Goal: Transaction & Acquisition: Purchase product/service

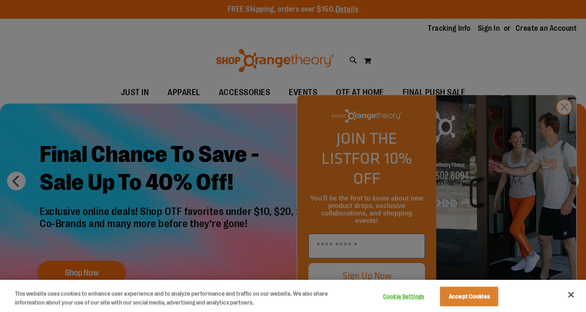
click at [471, 63] on div at bounding box center [293, 156] width 586 height 312
click at [560, 92] on div at bounding box center [293, 156] width 586 height 312
click at [573, 293] on button "Close" at bounding box center [571, 295] width 21 height 21
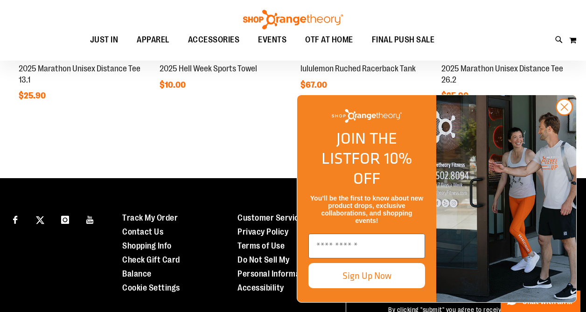
scroll to position [827, 0]
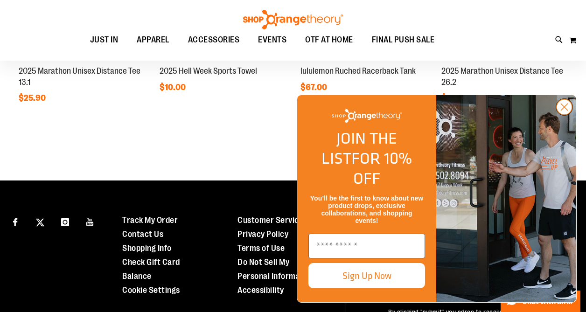
click at [567, 111] on icon "Close dialog" at bounding box center [565, 107] width 7 height 7
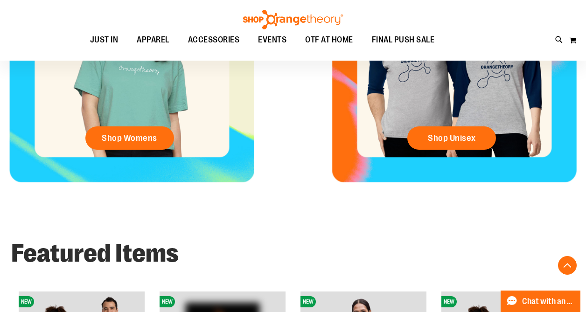
scroll to position [0, 0]
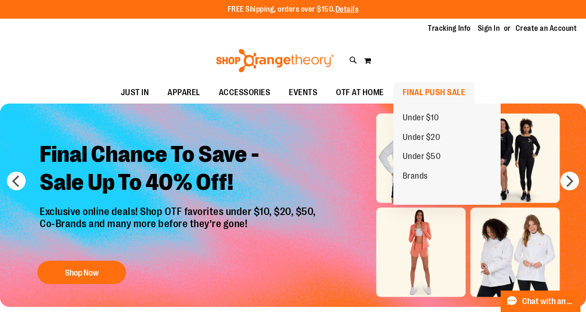
click at [435, 87] on span "FINAL PUSH SALE" at bounding box center [434, 92] width 63 height 21
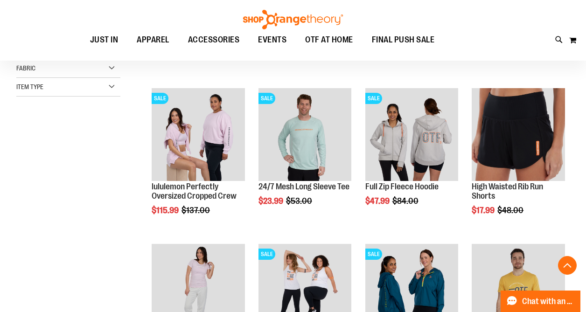
scroll to position [259, 0]
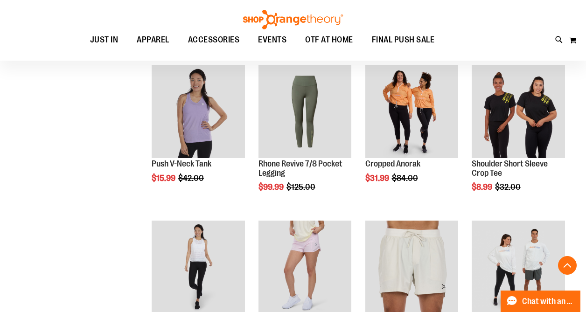
scroll to position [603, 0]
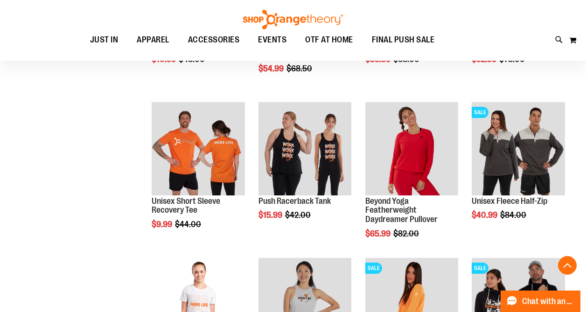
scroll to position [1181, 0]
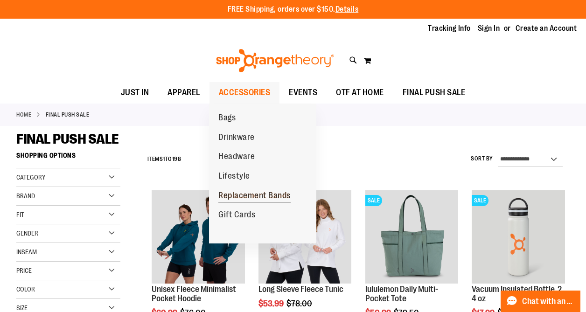
click at [249, 199] on span "Replacement Bands" at bounding box center [255, 197] width 72 height 12
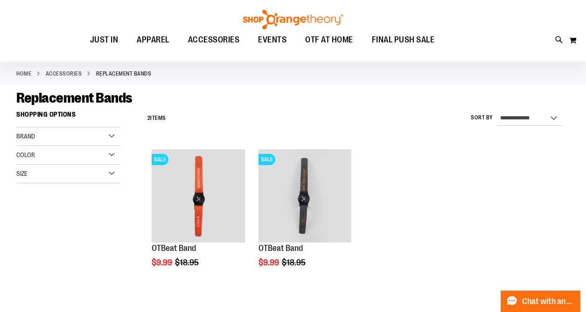
scroll to position [44, 0]
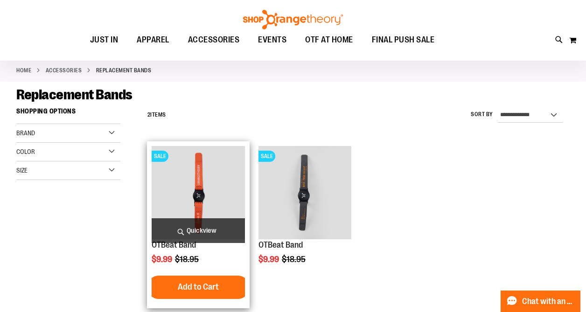
click at [191, 197] on img "product" at bounding box center [198, 192] width 93 height 93
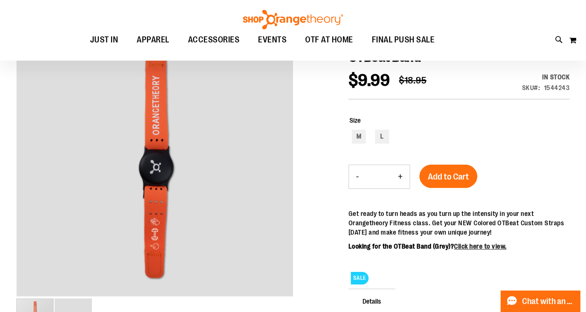
scroll to position [117, 0]
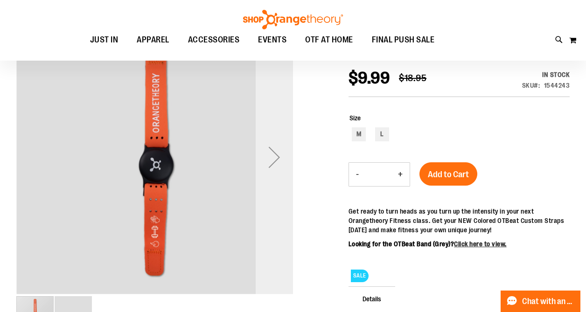
click at [278, 159] on div "Next" at bounding box center [274, 157] width 37 height 37
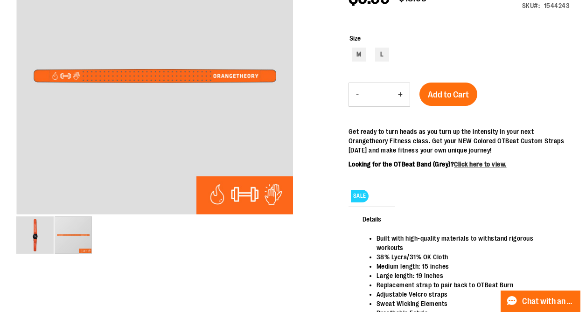
scroll to position [0, 0]
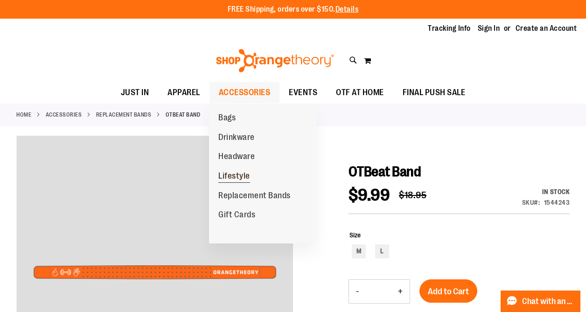
click at [249, 178] on span "Lifestyle" at bounding box center [235, 177] width 32 height 12
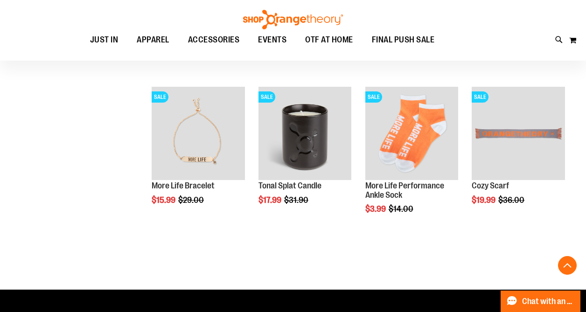
scroll to position [417, 0]
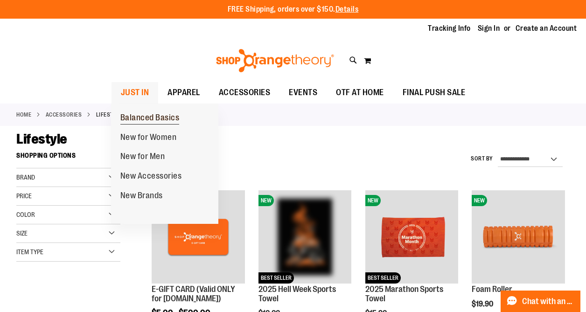
click at [141, 118] on span "Balanced Basics" at bounding box center [149, 119] width 59 height 12
